Goal: Task Accomplishment & Management: Use online tool/utility

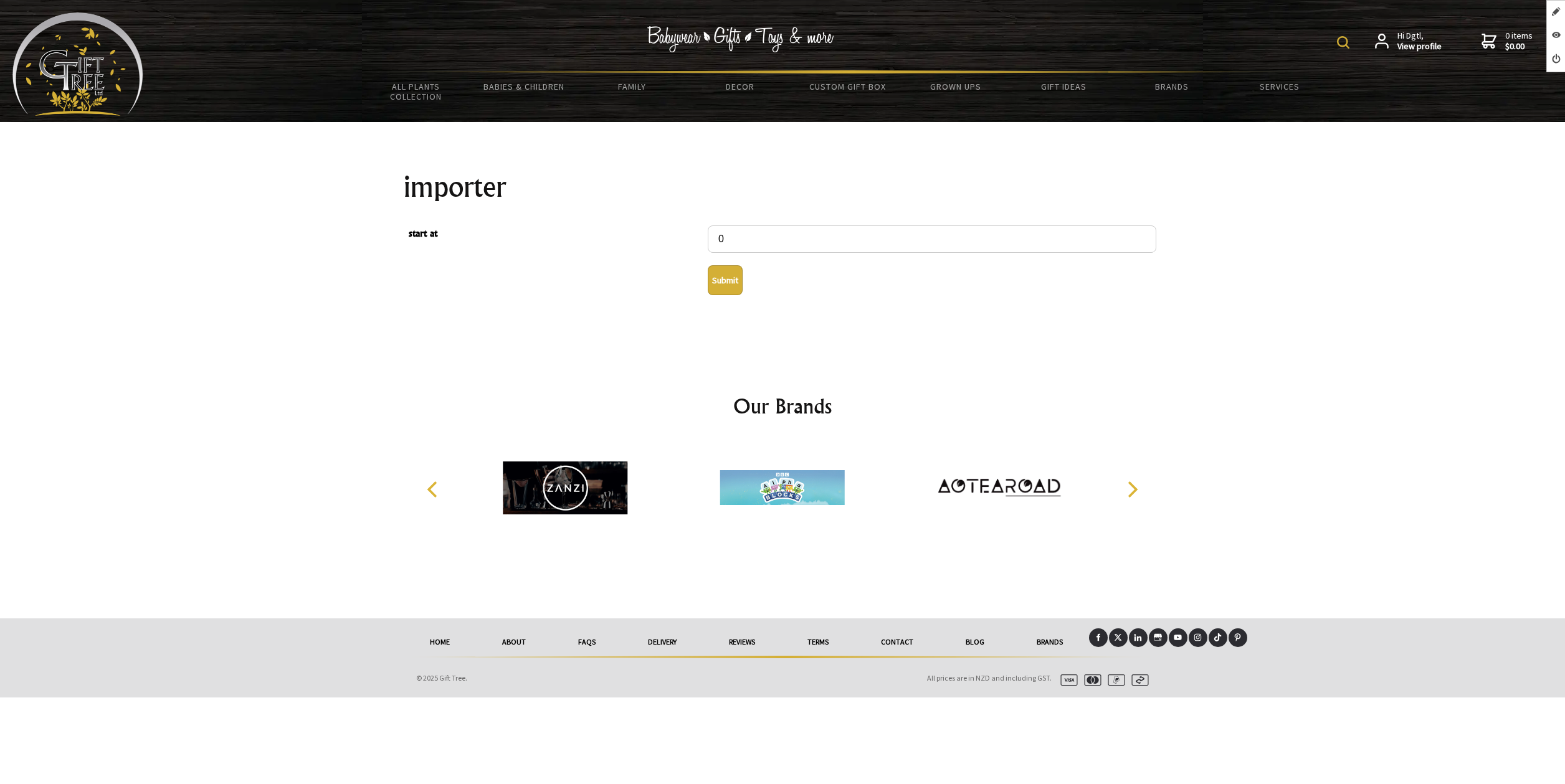
click at [722, 290] on button "Submit" at bounding box center [726, 280] width 35 height 30
click at [720, 287] on button "Submit" at bounding box center [726, 280] width 35 height 30
click at [728, 284] on button "Submit" at bounding box center [726, 280] width 35 height 30
